Goal: Information Seeking & Learning: Learn about a topic

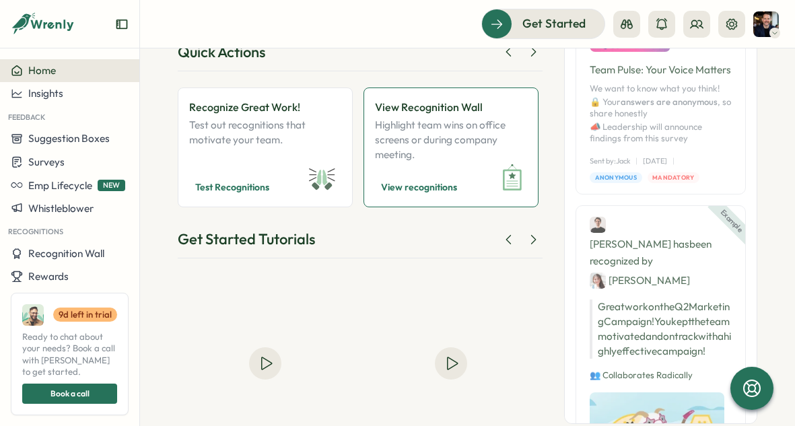
scroll to position [168, 0]
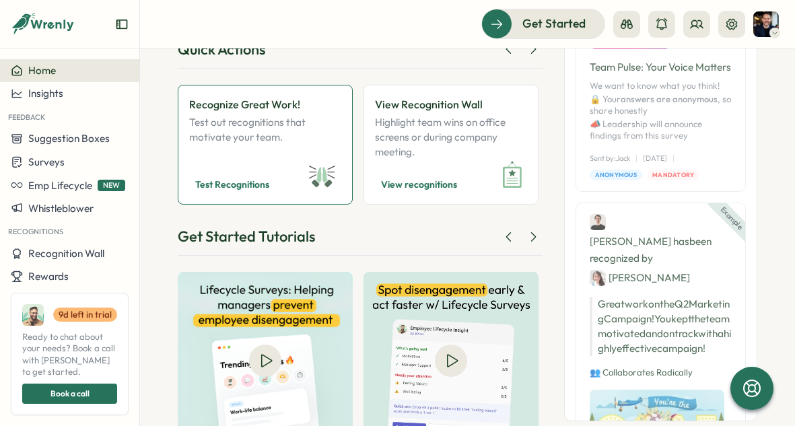
click at [263, 136] on p "Test out recognitions that motivate your team." at bounding box center [265, 137] width 152 height 44
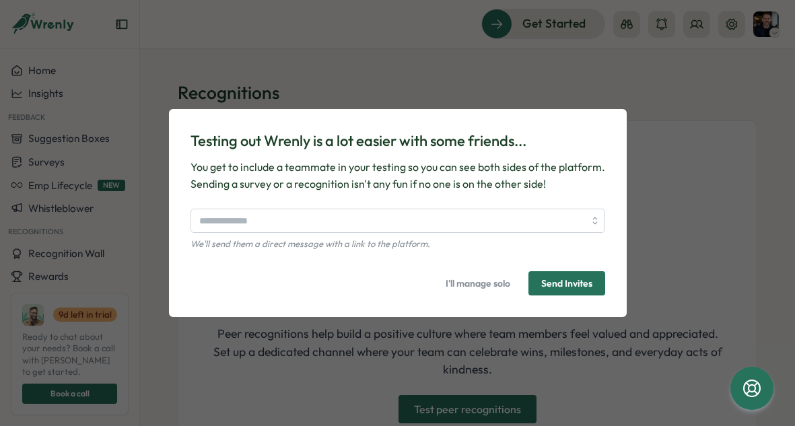
click at [681, 201] on div "Testing out Wrenly is a lot easier with some friends... You get to include a te…" at bounding box center [397, 213] width 795 height 426
click at [748, 384] on icon at bounding box center [751, 388] width 18 height 18
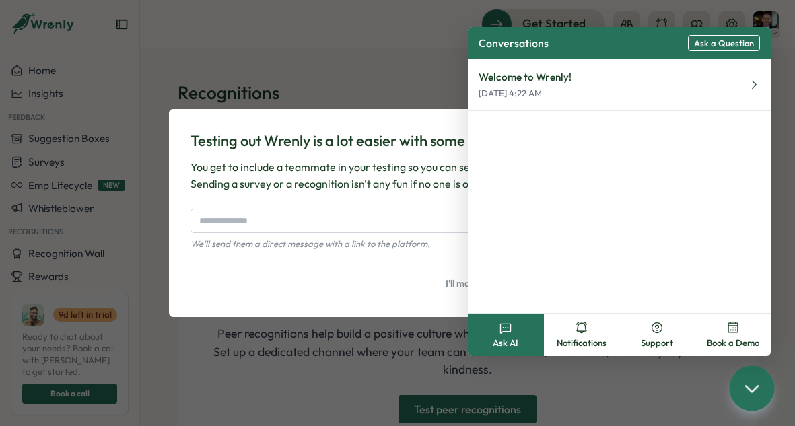
click at [510, 326] on icon at bounding box center [506, 328] width 10 height 9
click at [656, 82] on button "Welcome to Wrenly! [DATE] 4:22 AM" at bounding box center [619, 85] width 303 height 52
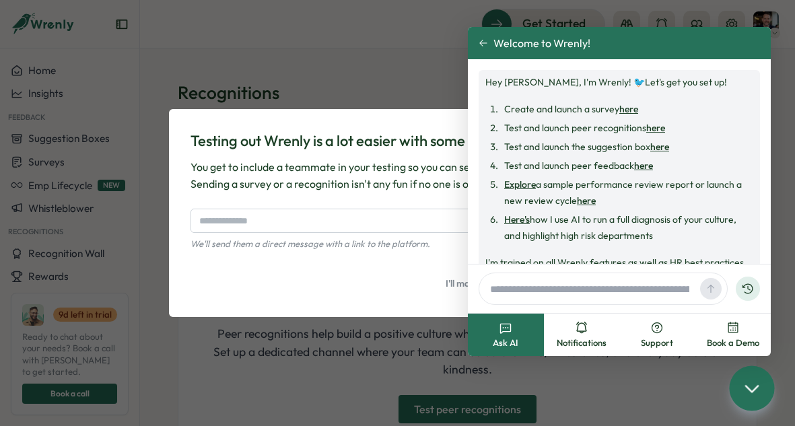
scroll to position [52, 0]
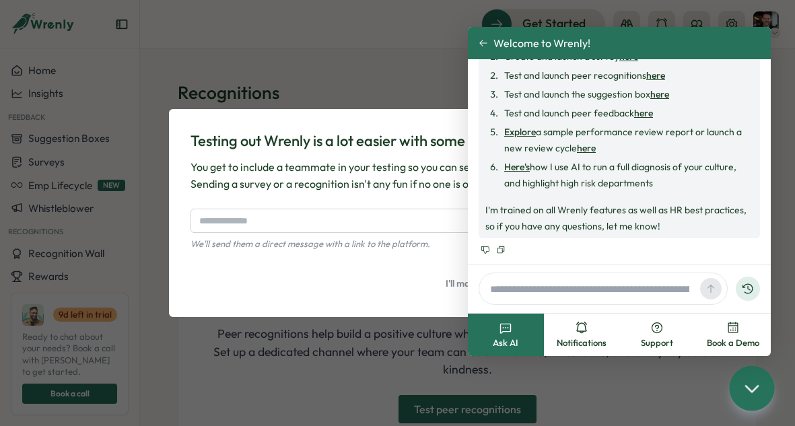
click at [565, 289] on input "text" at bounding box center [589, 289] width 210 height 20
type input "**********"
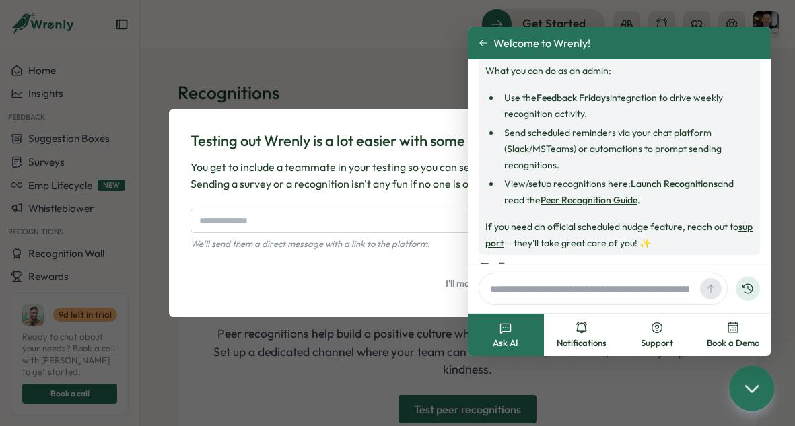
scroll to position [350, 0]
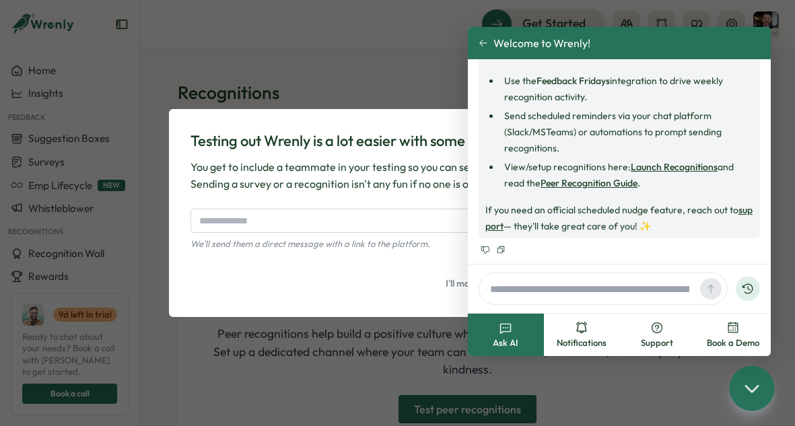
click at [605, 186] on link "Peer Recognition Guide" at bounding box center [588, 183] width 97 height 12
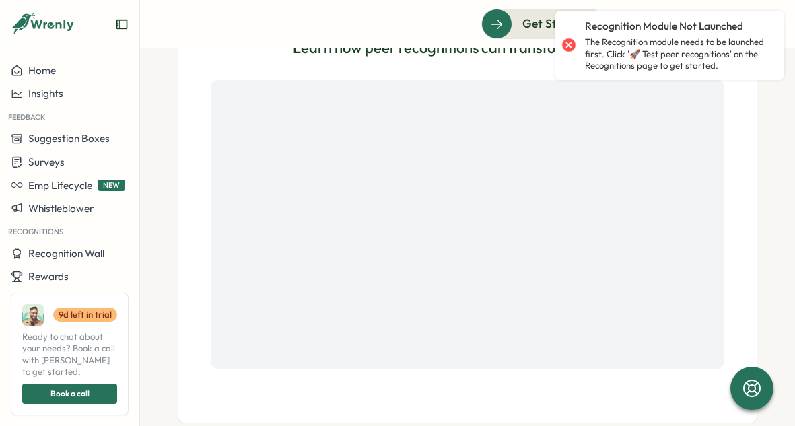
scroll to position [473, 0]
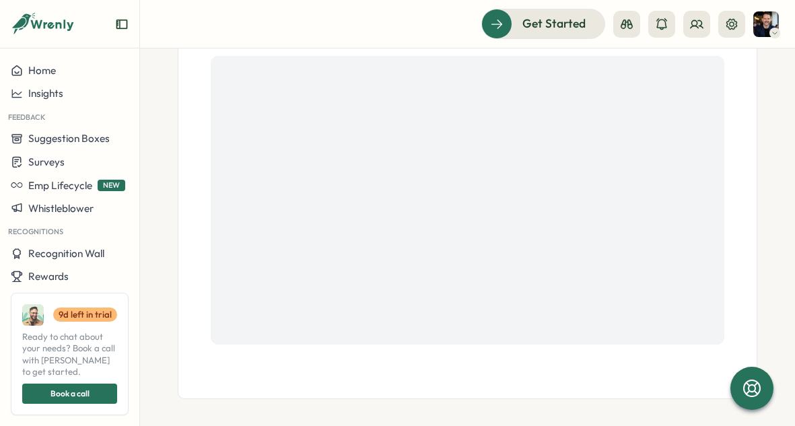
click at [96, 394] on div "Book a call" at bounding box center [69, 393] width 75 height 19
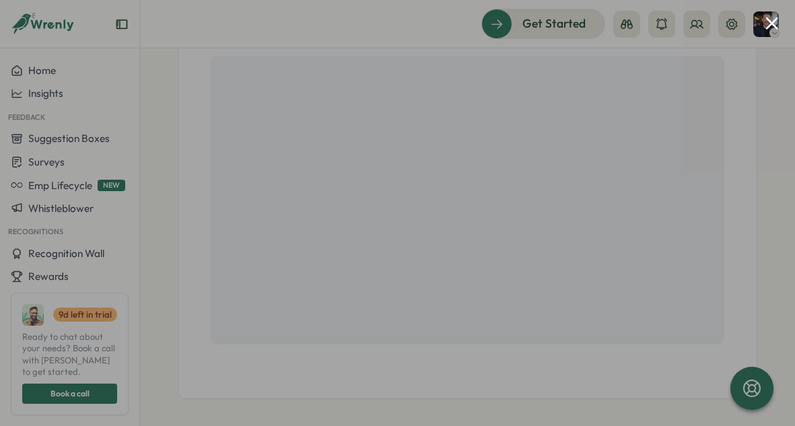
click at [780, 19] on div at bounding box center [397, 213] width 795 height 426
